Goal: Use online tool/utility: Utilize a website feature to perform a specific function

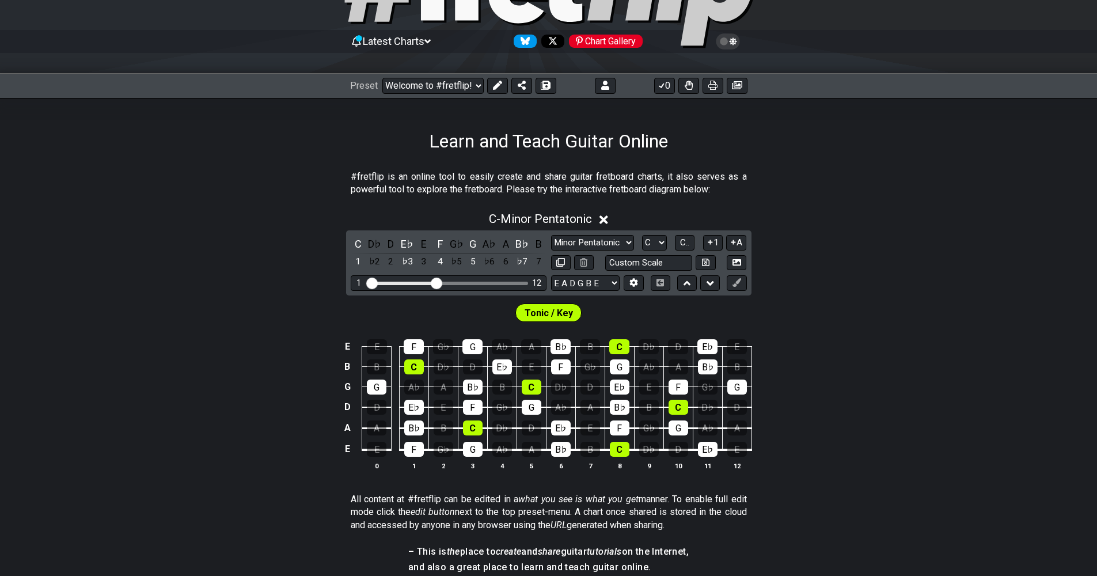
scroll to position [58, 0]
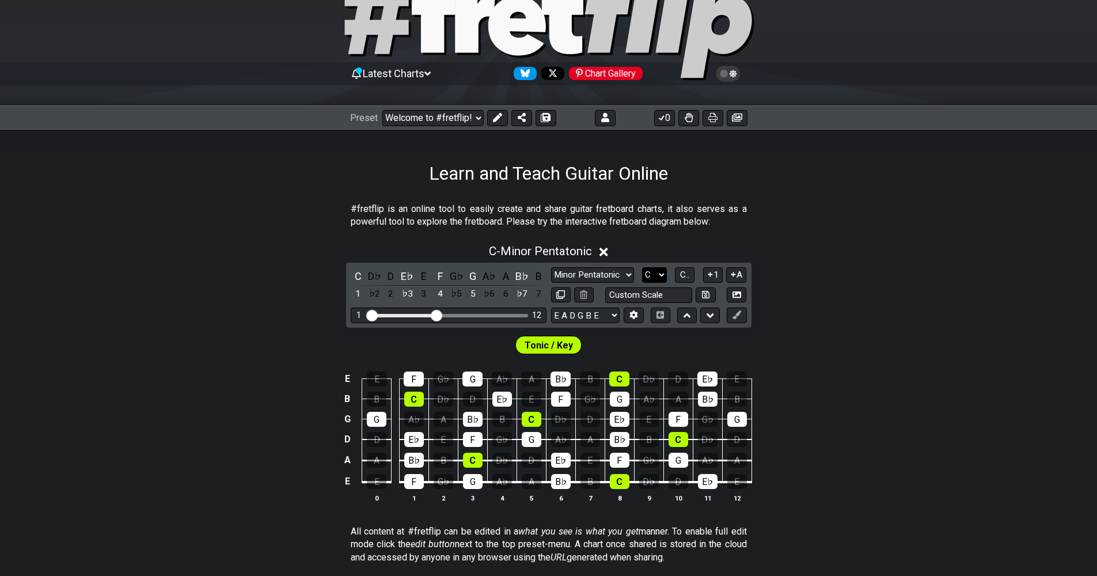
click at [651, 278] on select "A♭ A A♯ B♭ B C C♯ D♭ D D♯ E♭ E F F♯ G♭ G G♯" at bounding box center [654, 275] width 25 height 16
select select "A"
click at [642, 267] on select "A♭ A A♯ B♭ B C C♯ D♭ D D♯ E♭ E F F♯ G♭ G G♯" at bounding box center [654, 275] width 25 height 16
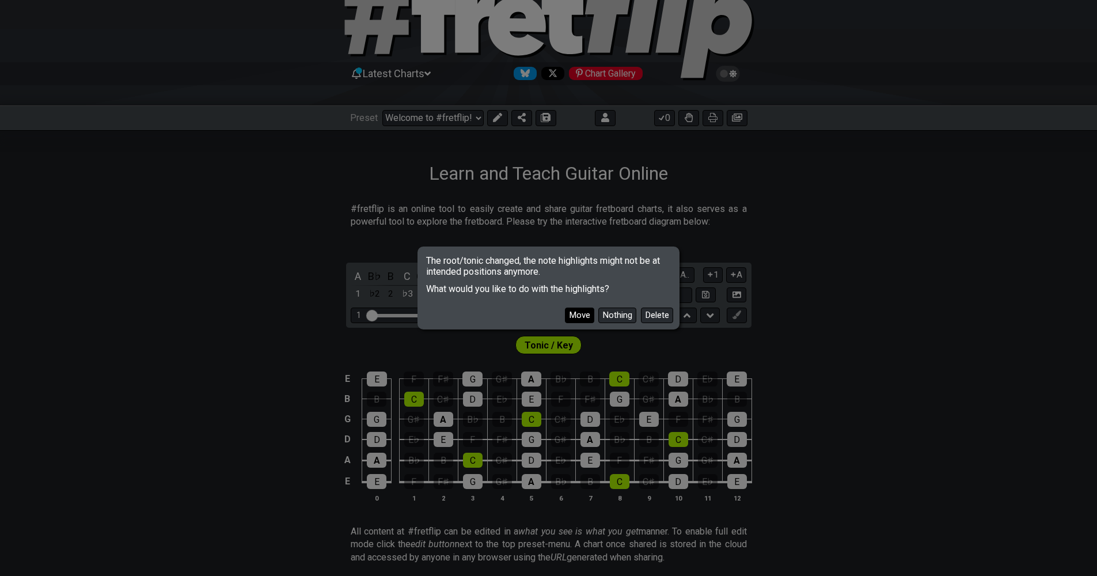
click at [583, 313] on button "Move" at bounding box center [579, 315] width 29 height 16
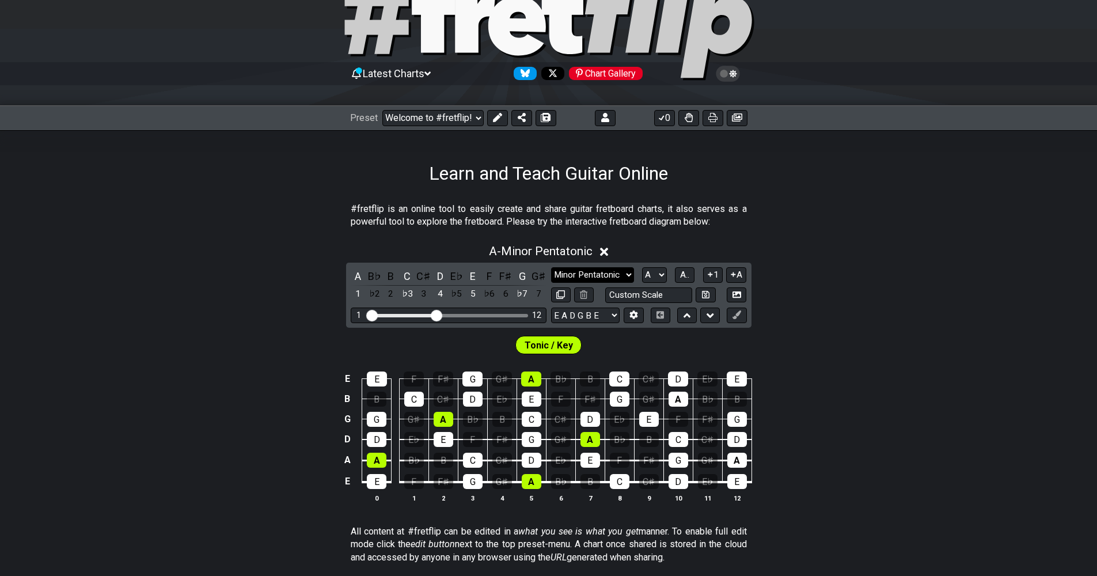
click at [619, 276] on select "Minor Pentatonic Click to edit Minor Pentatonic Major Pentatonic Minor Blues Ma…" at bounding box center [592, 275] width 83 height 16
select select "Major / [PERSON_NAME]"
click at [551, 267] on select "Minor Pentatonic Click to edit Minor Pentatonic Major Pentatonic Minor Blues Ma…" at bounding box center [592, 275] width 83 height 16
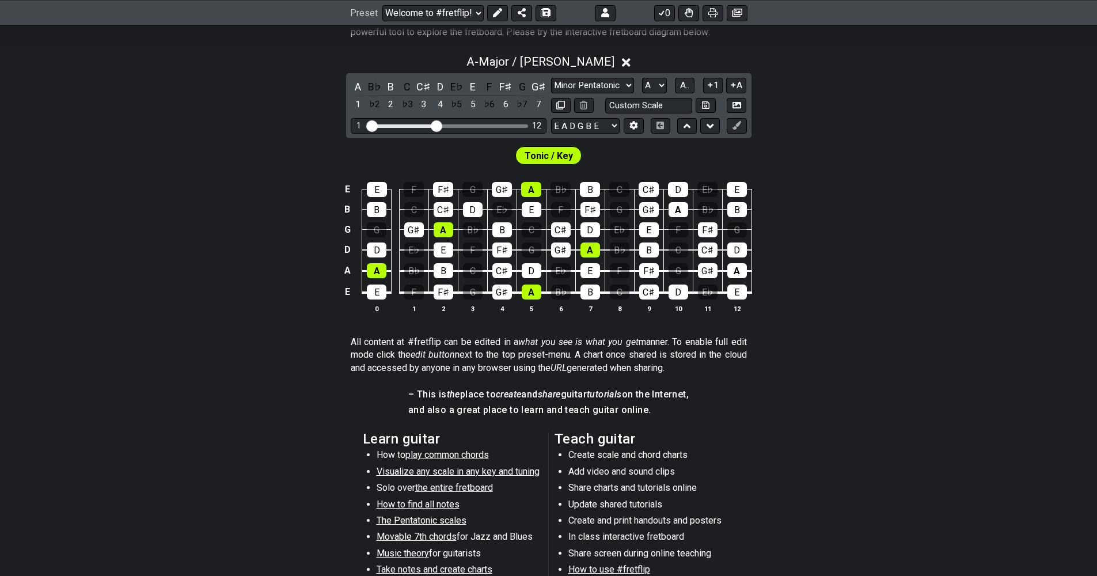
scroll to position [288, 0]
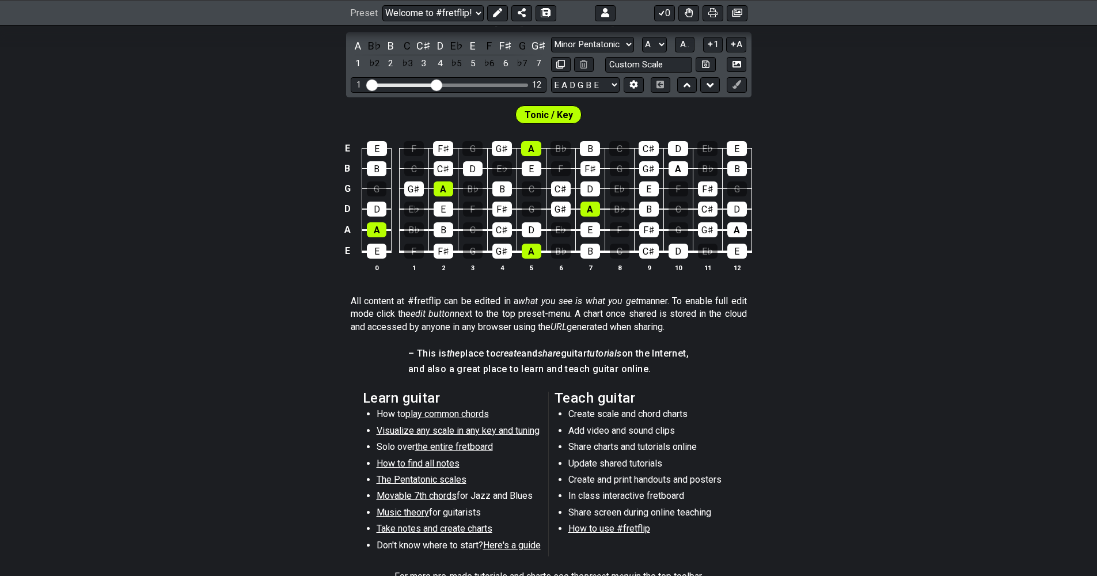
click at [438, 497] on span "Movable 7th chords" at bounding box center [416, 495] width 80 height 11
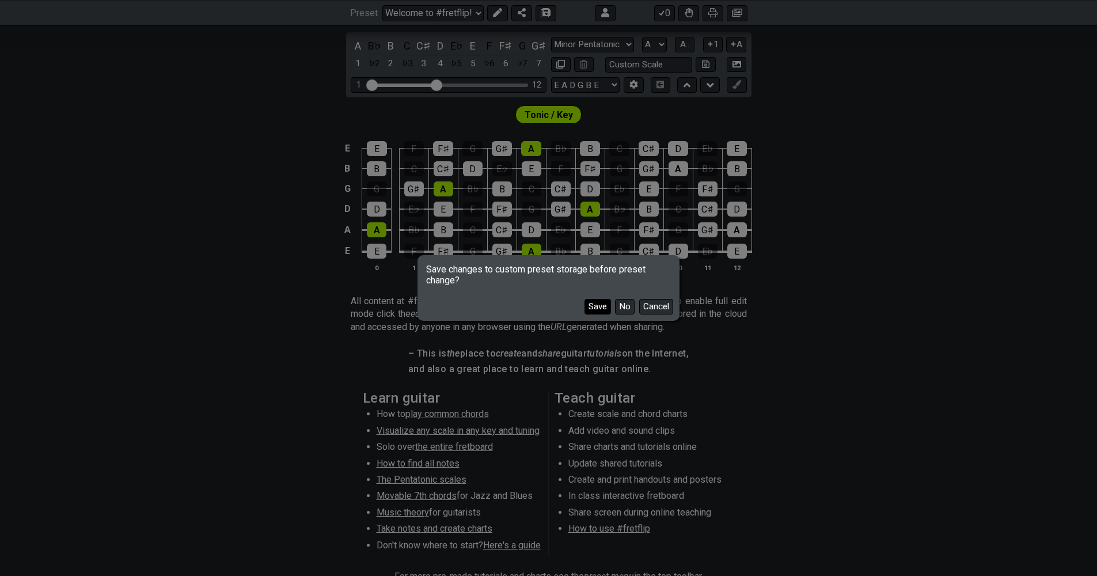
click at [598, 306] on button "Save" at bounding box center [597, 307] width 26 height 16
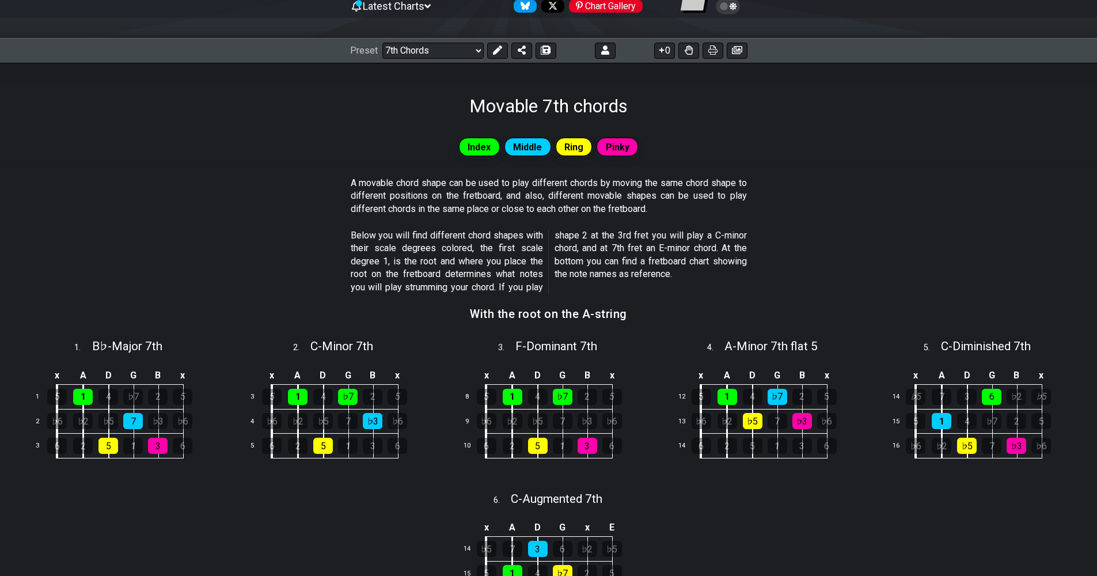
scroll to position [115, 0]
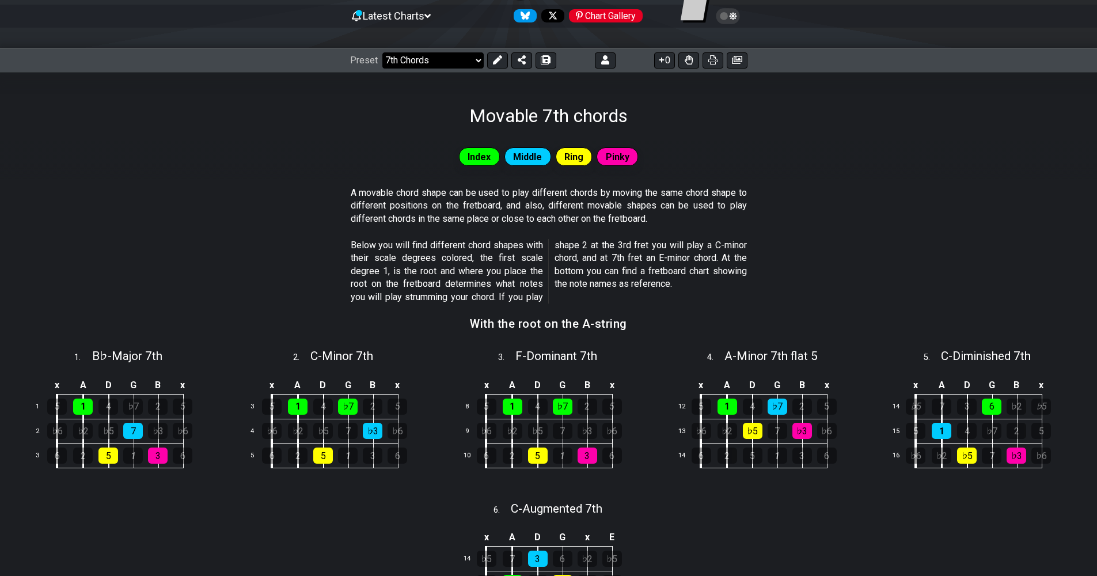
click at [468, 66] on select "Welcome to #fretflip! Initial Preset Learn and Teach Guitar Online Minor Pentat…" at bounding box center [432, 60] width 101 height 16
click at [382, 52] on select "Welcome to #fretflip! Initial Preset Learn and Teach Guitar Online Minor Pentat…" at bounding box center [432, 60] width 101 height 16
select select "/guitar-scales"
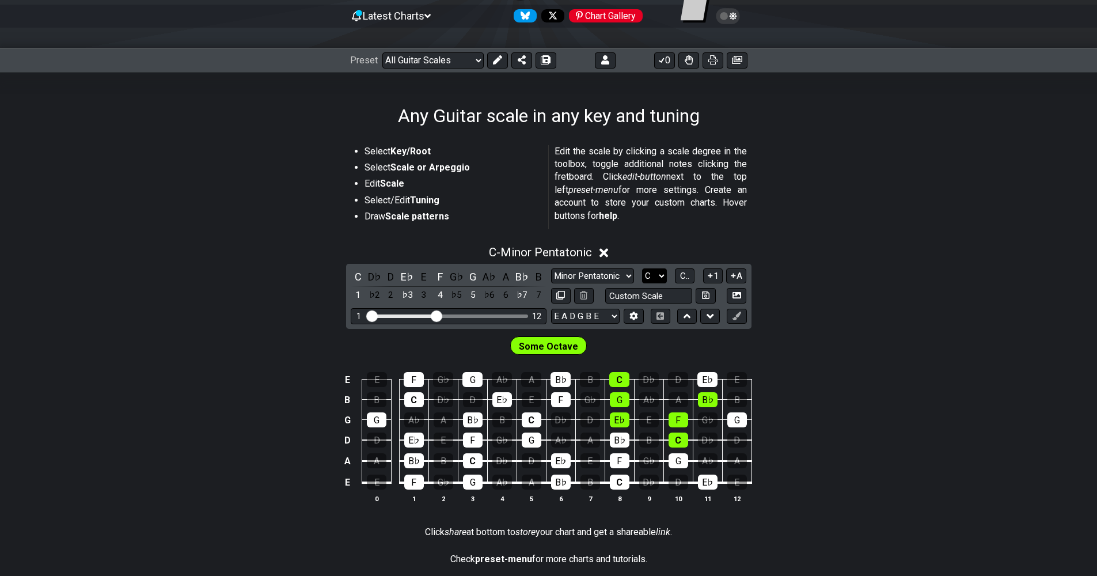
click at [662, 274] on select "A♭ A A♯ B♭ B C C♯ D♭ D D♯ E♭ E F F♯ G♭ G G♯" at bounding box center [654, 276] width 25 height 16
select select "A"
click at [642, 268] on select "A♭ A A♯ B♭ B C C♯ D♭ D D♯ E♭ E F F♯ G♭ G G♯" at bounding box center [654, 276] width 25 height 16
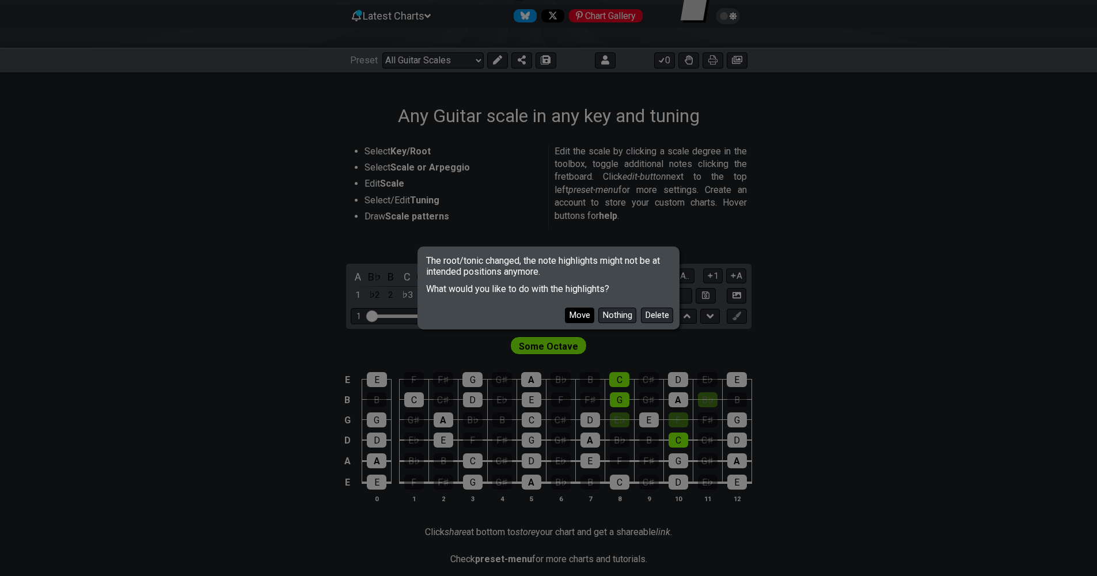
click at [576, 311] on button "Move" at bounding box center [579, 315] width 29 height 16
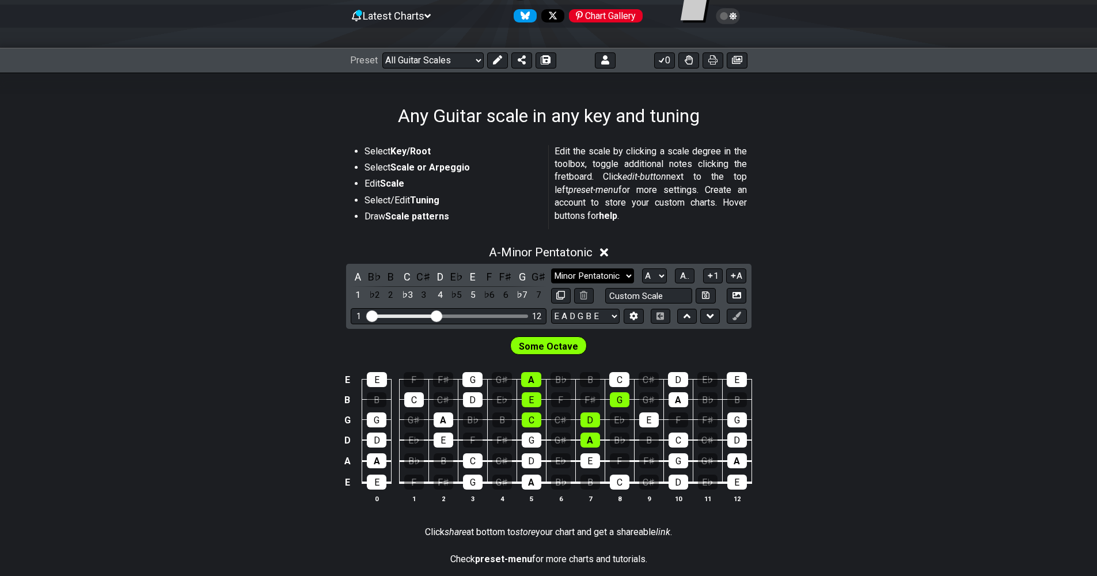
click at [625, 274] on select "Minor Pentatonic Root Minor Pentatonic Major Pentatonic Minor Blues Major Blues…" at bounding box center [592, 276] width 83 height 16
select select "Major / [PERSON_NAME]"
click at [551, 268] on select "Minor Pentatonic Root Minor Pentatonic Major Pentatonic Minor Blues Major Blues…" at bounding box center [592, 276] width 83 height 16
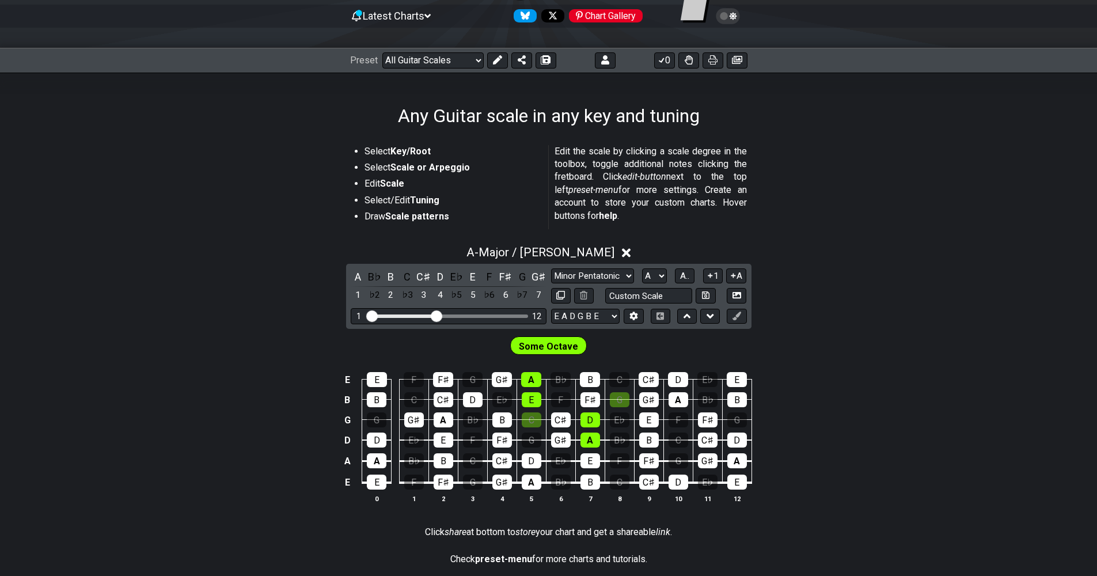
click at [431, 16] on icon at bounding box center [427, 16] width 6 height 10
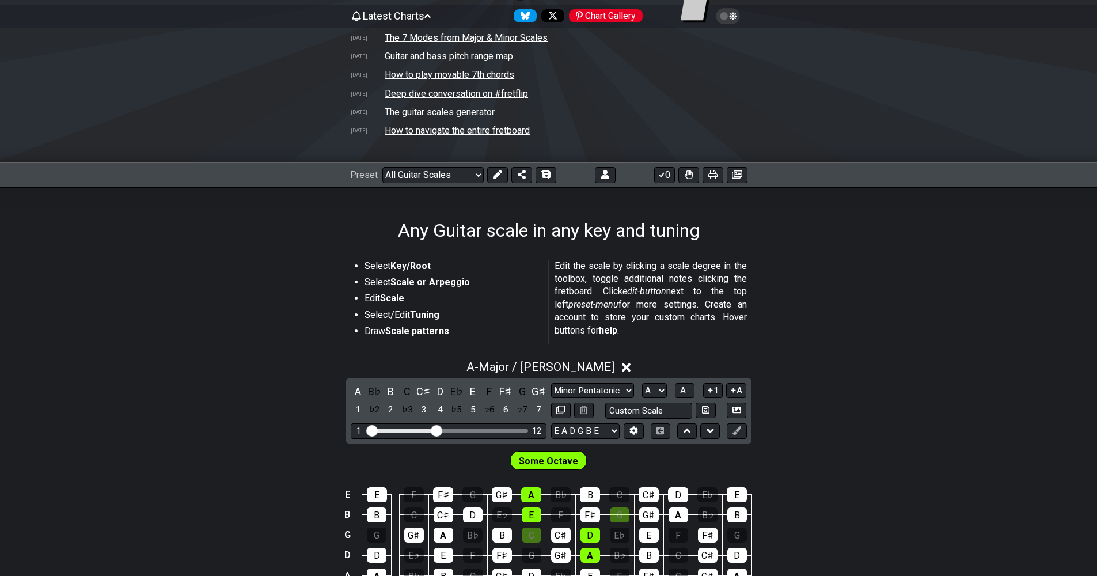
click at [437, 16] on div "Latest Charts Chart Gallery" at bounding box center [548, 16] width 397 height 18
click at [431, 17] on icon at bounding box center [427, 16] width 6 height 4
